Goal: Task Accomplishment & Management: Complete application form

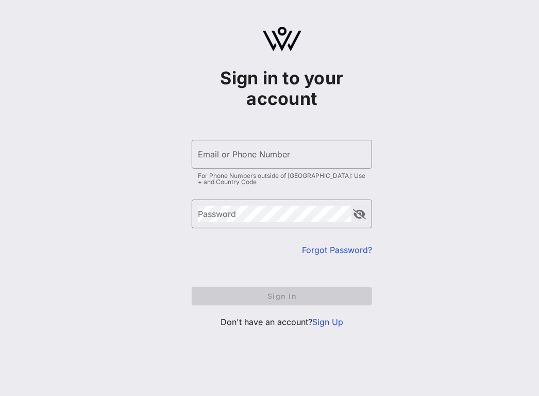
click at [325, 323] on link "Sign Up" at bounding box center [327, 322] width 31 height 10
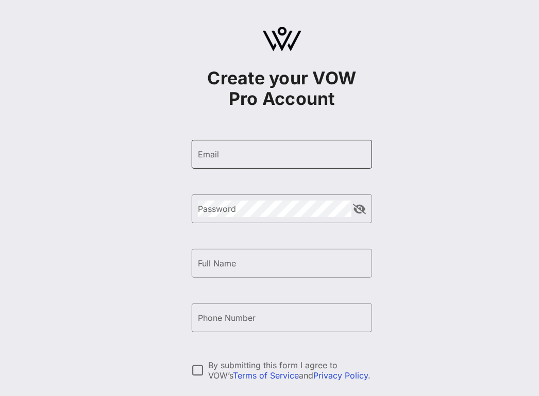
click at [232, 167] on div "Email" at bounding box center [282, 154] width 168 height 29
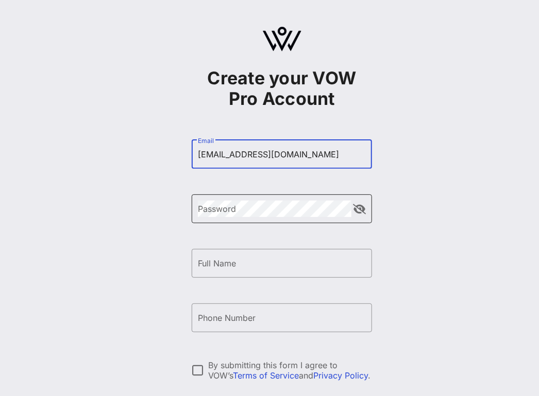
type input "[EMAIL_ADDRESS][DOMAIN_NAME]"
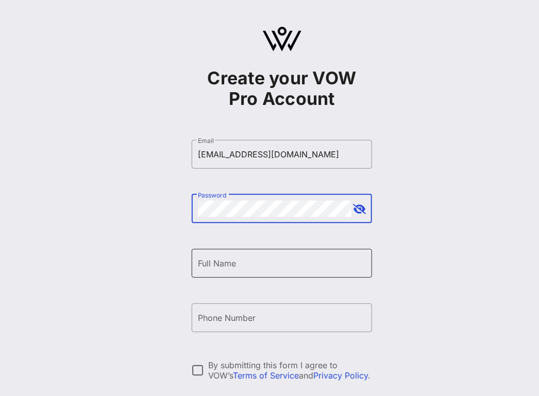
click at [268, 261] on input "Full Name" at bounding box center [282, 263] width 168 height 16
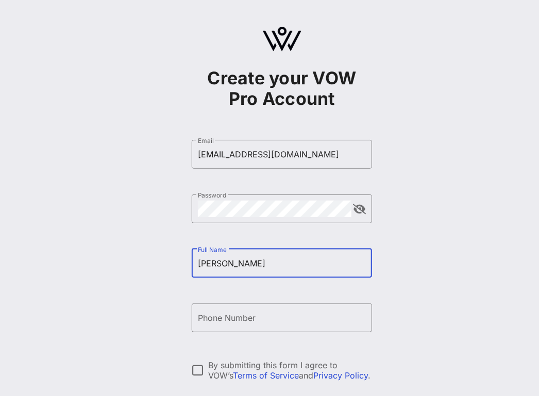
type input "[PERSON_NAME]"
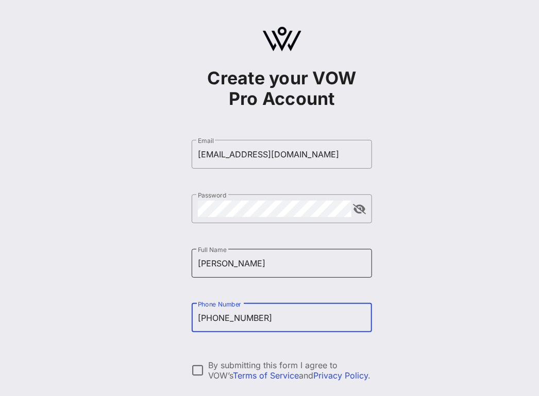
scroll to position [93, 0]
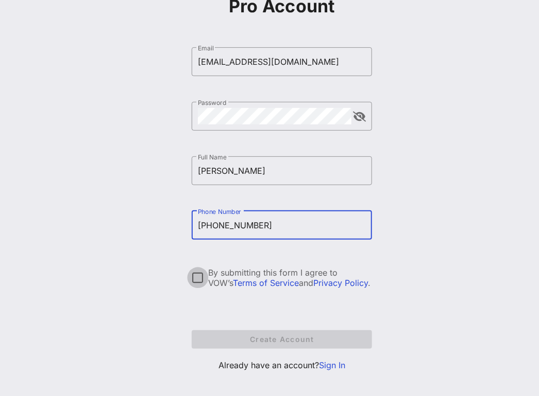
type input "[PHONE_NUMBER]"
click at [200, 278] on div at bounding box center [198, 278] width 18 height 18
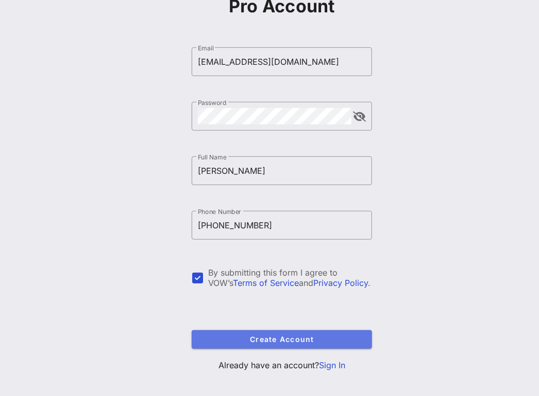
click at [272, 337] on span "Create Account" at bounding box center [282, 339] width 164 height 9
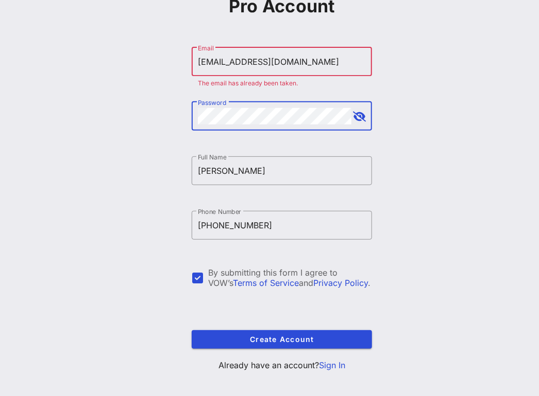
click at [334, 364] on link "Sign In" at bounding box center [332, 365] width 26 height 10
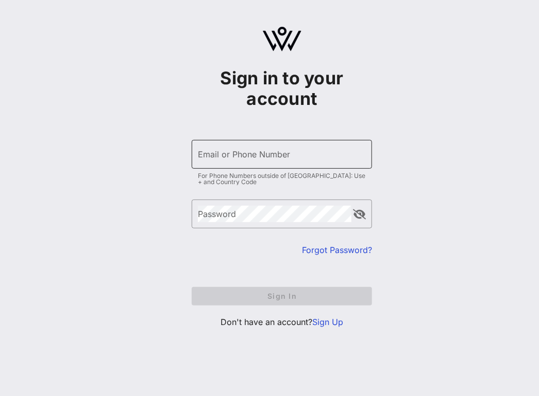
click at [210, 158] on input "Email or Phone Number" at bounding box center [282, 154] width 168 height 16
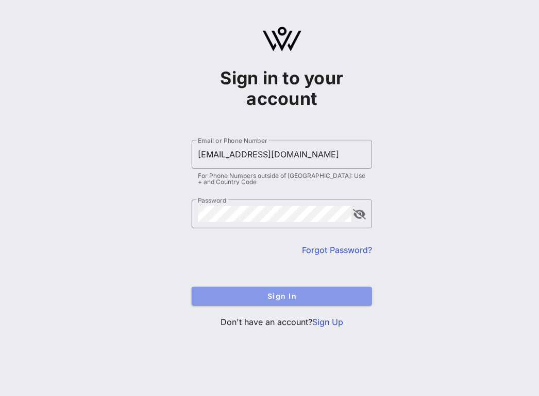
click at [287, 298] on span "Sign In" at bounding box center [282, 296] width 164 height 9
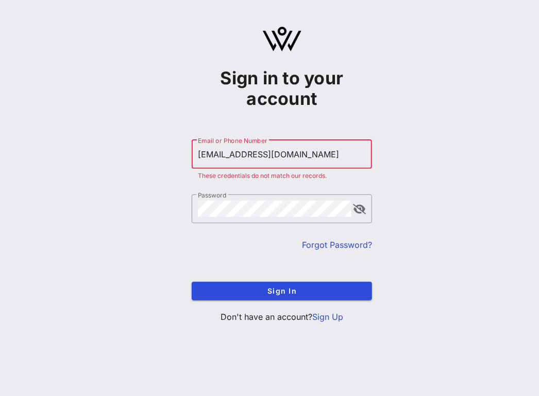
click at [266, 156] on input "[EMAIL_ADDRESS][DOMAIN_NAME]" at bounding box center [282, 154] width 168 height 16
type input "[EMAIL_ADDRESS][DOMAIN_NAME]"
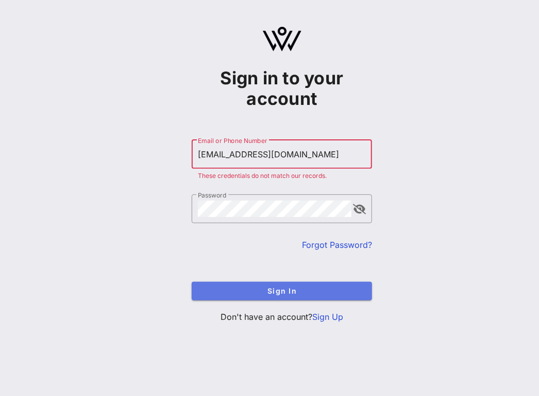
click at [299, 296] on button "Sign In" at bounding box center [282, 291] width 180 height 19
